Goal: Information Seeking & Learning: Learn about a topic

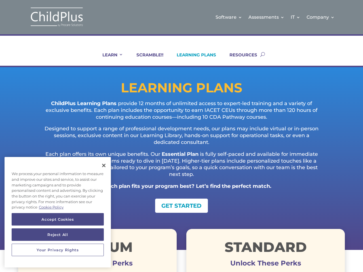
click at [182, 136] on p "Designed to support a range of professional development needs, our plans may in…" at bounding box center [181, 138] width 281 height 25
click at [296, 17] on link "IT" at bounding box center [296, 17] width 10 height 23
click at [321, 17] on link "Company" at bounding box center [321, 17] width 28 height 23
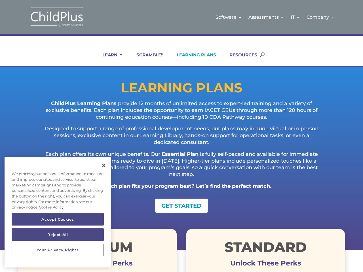
click at [109, 59] on link "LEARN" at bounding box center [109, 59] width 28 height 14
click at [58, 220] on button "Accept Cookies" at bounding box center [58, 219] width 92 height 12
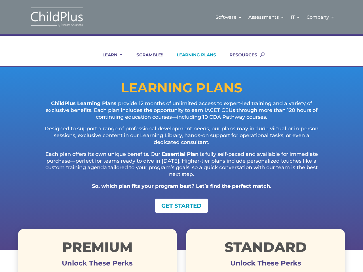
click at [58, 235] on button "Reject All" at bounding box center [58, 235] width 92 height 12
click at [58, 250] on button "Your Privacy Rights" at bounding box center [58, 250] width 92 height 12
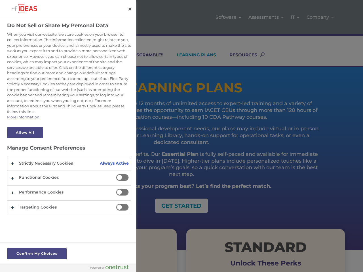
click at [104, 166] on p "Each plan offers its own unique benefits. Our Essential Plan is fully self-pace…" at bounding box center [181, 167] width 281 height 32
